Goal: Entertainment & Leisure: Consume media (video, audio)

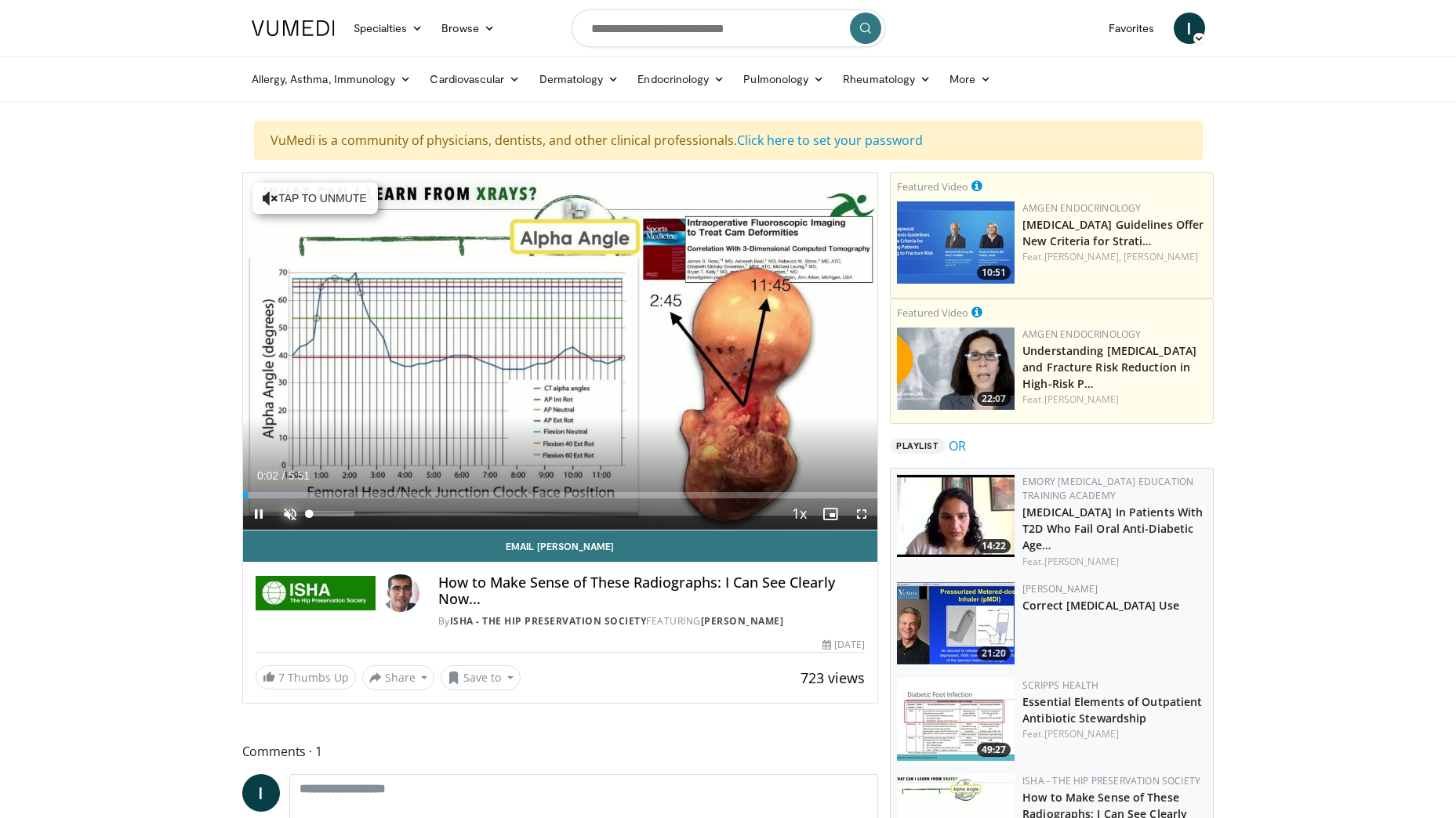
click at [297, 511] on span "Video Player" at bounding box center [289, 514] width 31 height 31
click at [347, 495] on div "Progress Bar" at bounding box center [348, 495] width 2 height 7
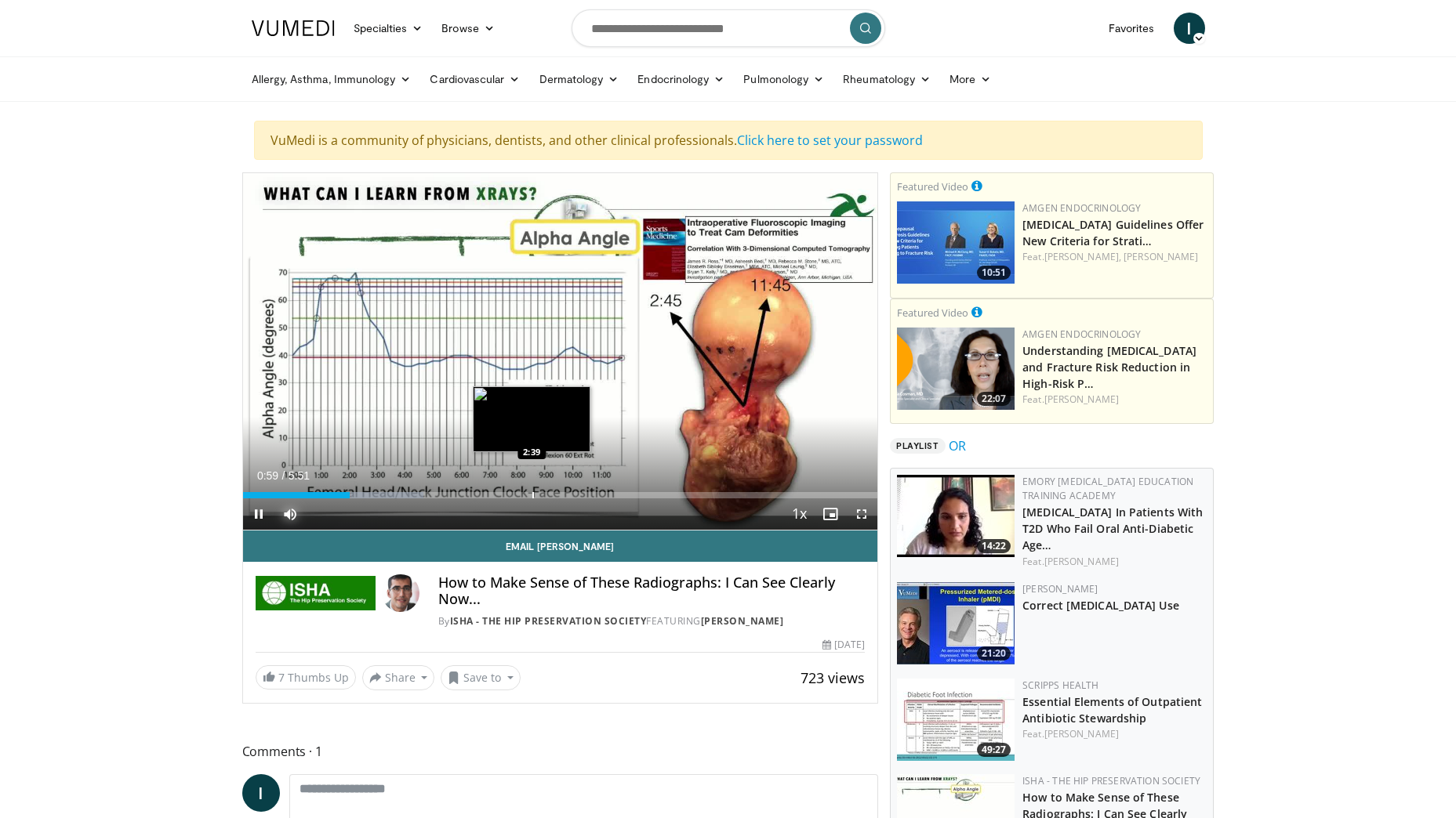
click at [533, 495] on div "Progress Bar" at bounding box center [534, 495] width 2 height 7
